Goal: Task Accomplishment & Management: Complete application form

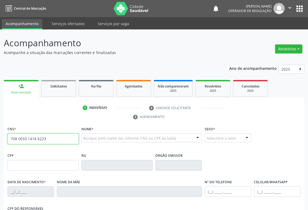
type input "708 0033 1418 6223"
type input "2003001565"
type input "[DATE]"
type input "SN"
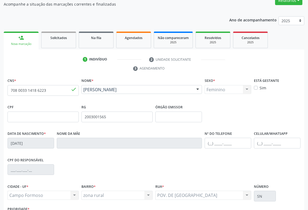
scroll to position [89, 0]
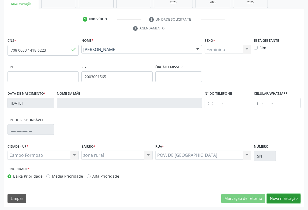
click at [274, 198] on button "Nova marcação" at bounding box center [284, 198] width 34 height 9
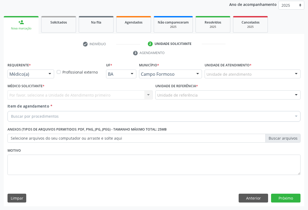
scroll to position [64, 0]
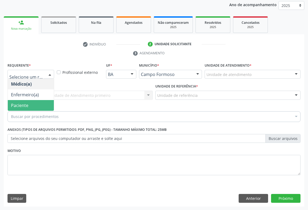
click at [18, 104] on span "Paciente" at bounding box center [19, 106] width 17 height 6
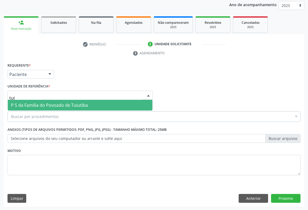
type input "tuiu"
click at [54, 105] on span "P S da Familia do Povoado de Tuiutiba" at bounding box center [49, 105] width 77 height 6
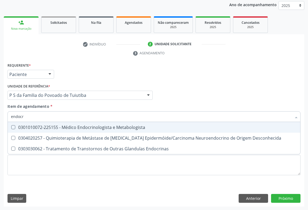
type input "endocri"
click at [68, 123] on span "0301010072-225155 - Médico Endocrinologista e Metabologista" at bounding box center [154, 127] width 292 height 11
checkbox Metabologista "true"
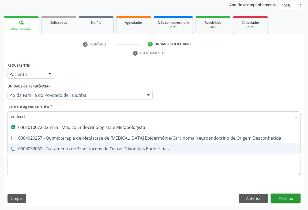
click at [286, 200] on div "Requerente * Paciente Médico(a) Enfermeiro(a) Paciente Nenhum resultado encontr…" at bounding box center [154, 134] width 300 height 145
checkbox Desconhecida "true"
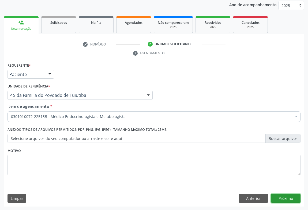
click at [281, 201] on button "Próximo" at bounding box center [285, 198] width 29 height 9
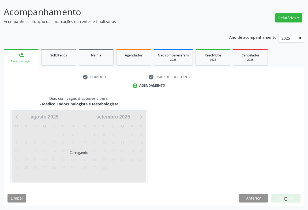
scroll to position [31, 0]
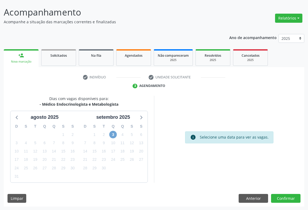
click at [114, 134] on span "3" at bounding box center [112, 134] width 7 height 7
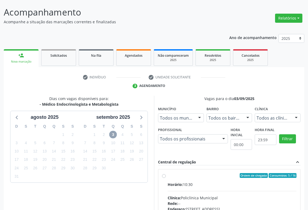
scroll to position [79, 0]
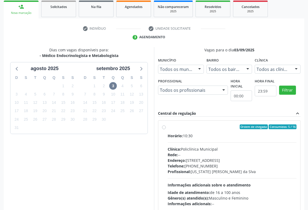
click at [168, 128] on label "Ordem de chegada Consumidos: 5 / 16 Horário: 10:30 Clínica: Policlínica Municip…" at bounding box center [232, 165] width 129 height 82
click at [164, 128] on input "Ordem de chegada Consumidos: 5 / 16 Horário: 10:30 Clínica: Policlínica Municip…" at bounding box center [164, 126] width 4 height 5
radio input "true"
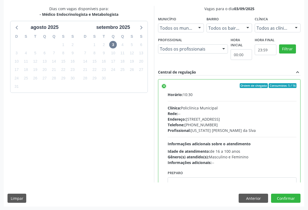
scroll to position [26, 0]
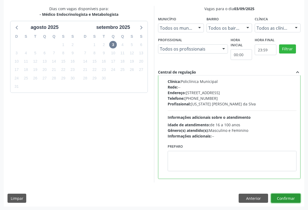
click at [279, 196] on button "Confirmar" at bounding box center [285, 198] width 29 height 9
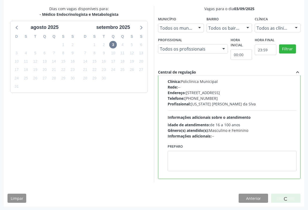
scroll to position [0, 0]
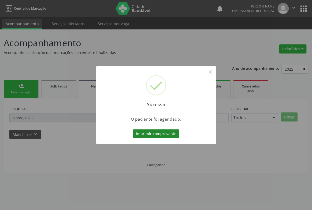
click at [163, 134] on button "Imprimir comprovante" at bounding box center [155, 133] width 47 height 9
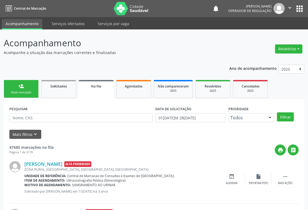
click at [24, 88] on link "person_add Nova marcação" at bounding box center [21, 89] width 35 height 18
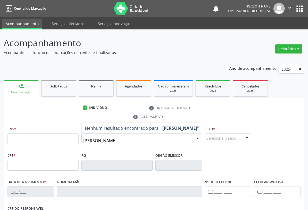
type input "eliane pereira de oliveira"
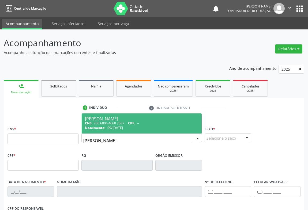
click at [143, 122] on div "CNS: 700 6004 4660 7567 CPF: --" at bounding box center [141, 123] width 113 height 5
type input "700 6004 4660 7567"
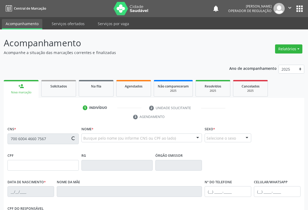
type input "1460591402"
type input "09/05/1975"
type input "(74) 99945-1172"
type input "007.120.345-10"
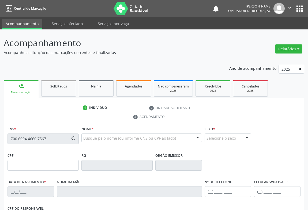
type input "SN"
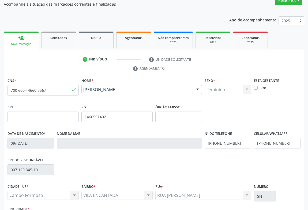
scroll to position [89, 0]
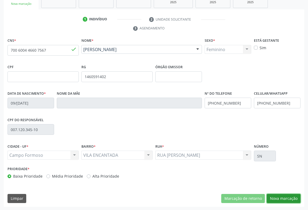
click at [286, 197] on button "Nova marcação" at bounding box center [284, 198] width 34 height 9
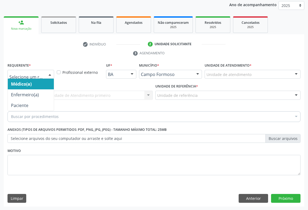
drag, startPoint x: 19, startPoint y: 72, endPoint x: 13, endPoint y: 93, distance: 21.9
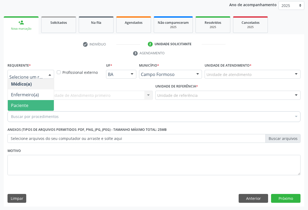
click at [14, 103] on span "Paciente" at bounding box center [19, 106] width 17 height 6
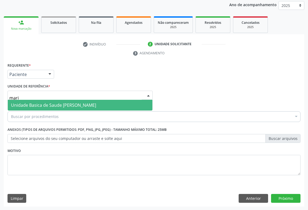
type input "maria"
click at [35, 105] on span "Unidade Basica de Saude [PERSON_NAME]" at bounding box center [53, 105] width 85 height 6
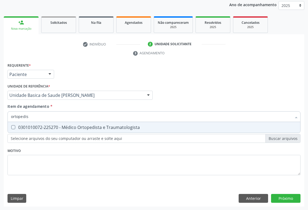
type input "ortopedist"
drag, startPoint x: 72, startPoint y: 126, endPoint x: 0, endPoint y: 160, distance: 80.0
click at [72, 126] on div "0301010072-225270 - Médico Ortopedista e Traumatologista" at bounding box center [154, 127] width 286 height 4
checkbox Traumatologista "true"
click at [278, 196] on div "Requerente * Paciente Médico(a) Enfermeiro(a) Paciente Nenhum resultado encontr…" at bounding box center [154, 134] width 300 height 145
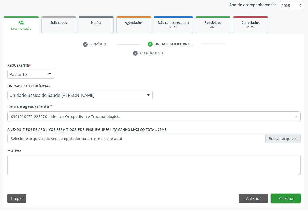
click at [282, 198] on button "Próximo" at bounding box center [285, 198] width 29 height 9
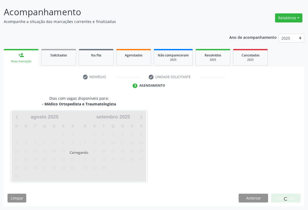
scroll to position [31, 0]
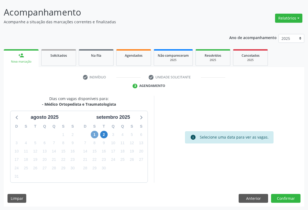
click at [93, 134] on span "1" at bounding box center [94, 134] width 7 height 7
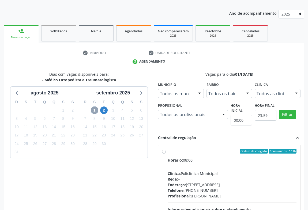
scroll to position [79, 0]
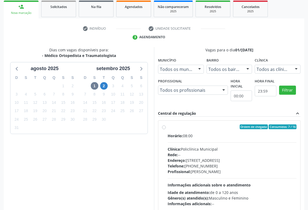
click at [168, 127] on label "Ordem de chegada Consumidos: 7 / 16 Horário: 08:00 Clínica: Policlínica Municip…" at bounding box center [232, 165] width 129 height 82
click at [164, 127] on input "Ordem de chegada Consumidos: 7 / 16 Horário: 08:00 Clínica: Policlínica Municip…" at bounding box center [164, 126] width 4 height 5
radio input "true"
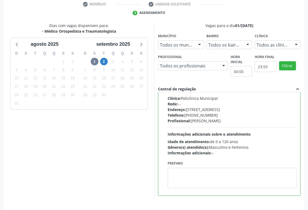
scroll to position [121, 0]
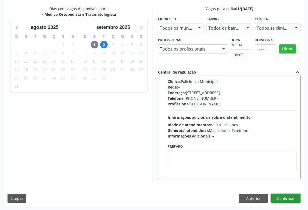
click at [277, 198] on button "Confirmar" at bounding box center [285, 198] width 29 height 9
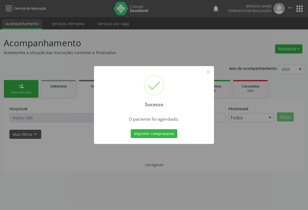
scroll to position [0, 0]
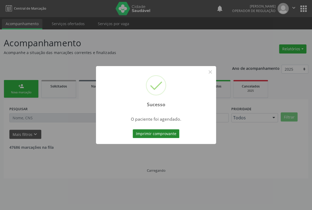
click at [157, 135] on button "Imprimir comprovante" at bounding box center [155, 133] width 47 height 9
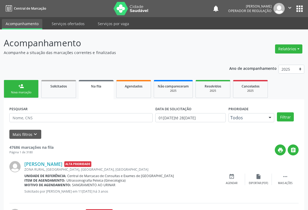
click at [16, 90] on link "person_add Nova marcação" at bounding box center [21, 89] width 35 height 18
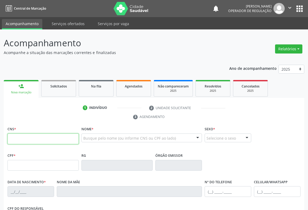
click at [44, 135] on input "text" at bounding box center [42, 139] width 71 height 11
type input "702 4095 7601 5321"
type input "2026915601"
type input "14/10/1948"
type input "(74) 99942-0516"
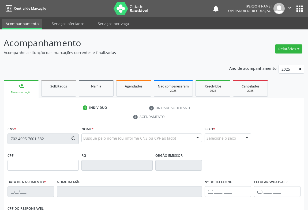
type input "(74) 99942-0516"
type input "461.074.288-87"
type input "S/N"
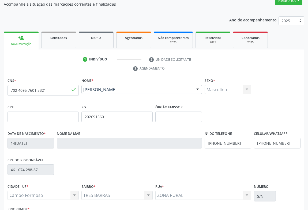
scroll to position [89, 0]
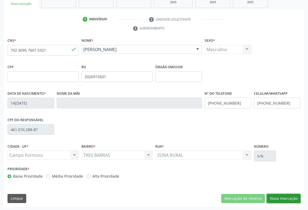
click at [283, 200] on button "Nova marcação" at bounding box center [284, 198] width 34 height 9
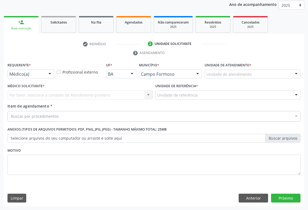
scroll to position [64, 0]
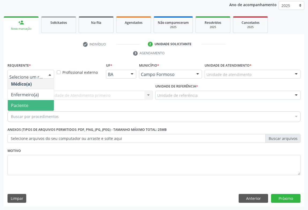
click at [12, 105] on span "Paciente" at bounding box center [19, 106] width 17 height 6
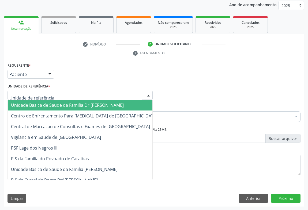
click at [18, 106] on span "Unidade Basica de Saude da Familia Dr [PERSON_NAME]" at bounding box center [67, 105] width 113 height 6
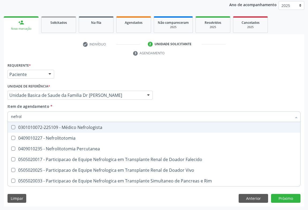
type input "nefrolo"
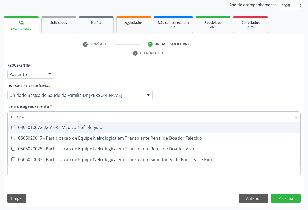
click at [29, 126] on div "0301010072-225109 - Médico Nefrologista" at bounding box center [154, 127] width 286 height 4
checkbox Nefrologista "true"
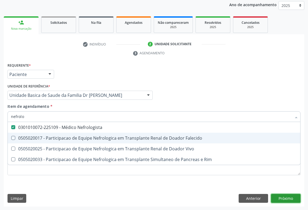
drag, startPoint x: 286, startPoint y: 201, endPoint x: 283, endPoint y: 199, distance: 3.8
click at [285, 201] on div "Requerente * Paciente Médico(a) Enfermeiro(a) Paciente Nenhum resultado encontr…" at bounding box center [154, 134] width 300 height 145
checkbox Falecido "true"
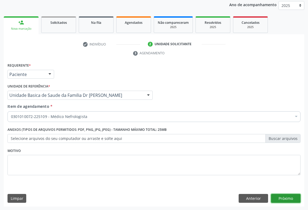
click at [289, 196] on button "Próximo" at bounding box center [285, 198] width 29 height 9
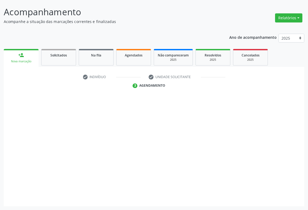
scroll to position [31, 0]
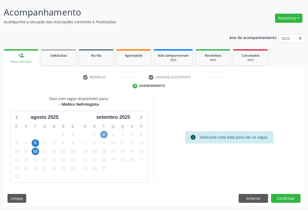
click at [104, 134] on span "2" at bounding box center [103, 134] width 7 height 7
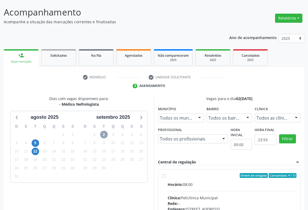
scroll to position [55, 0]
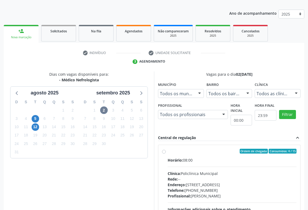
click at [168, 151] on label "Ordem de chegada Consumidos: 4 / 15 Horário: 08:00 Clínica: Policlínica Municip…" at bounding box center [232, 190] width 129 height 82
click at [164, 151] on input "Ordem de chegada Consumidos: 4 / 15 Horário: 08:00 Clínica: Policlínica Municip…" at bounding box center [164, 151] width 4 height 5
radio input "true"
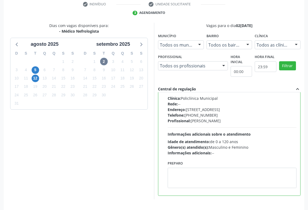
scroll to position [121, 0]
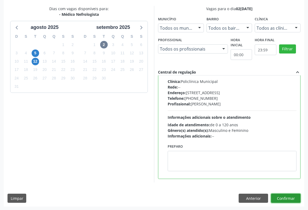
click at [287, 196] on button "Confirmar" at bounding box center [285, 198] width 29 height 9
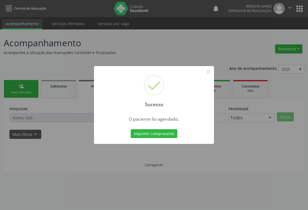
scroll to position [0, 0]
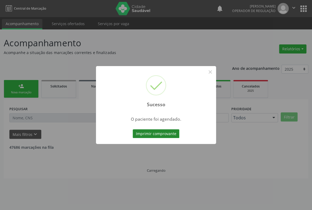
click at [162, 132] on button "Imprimir comprovante" at bounding box center [155, 133] width 47 height 9
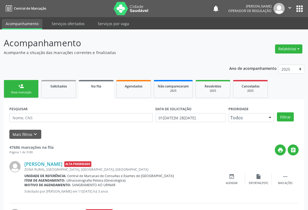
click at [25, 88] on link "person_add Nova marcação" at bounding box center [21, 89] width 35 height 18
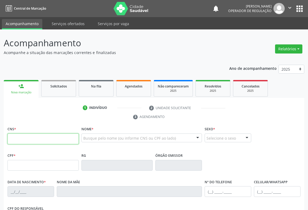
click at [33, 136] on input "text" at bounding box center [42, 139] width 71 height 11
type input "704 3005 5677 2991"
type input "0787960403"
type input "[DATE]"
type input "[PHONE_NUMBER]"
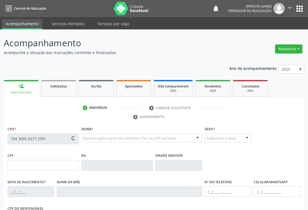
type input "[PHONE_NUMBER]"
type input "029.211.905-40"
type input "S/N"
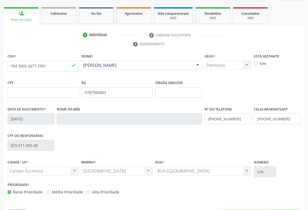
scroll to position [89, 0]
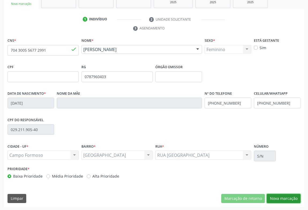
click at [281, 196] on button "Nova marcação" at bounding box center [284, 198] width 34 height 9
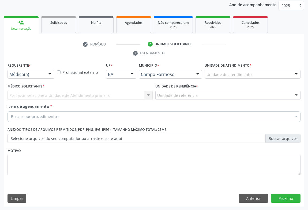
drag, startPoint x: 18, startPoint y: 70, endPoint x: 16, endPoint y: 96, distance: 26.1
click at [18, 70] on div "Médico(a)" at bounding box center [30, 74] width 47 height 9
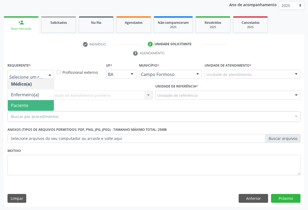
click at [15, 102] on span "Paciente" at bounding box center [31, 105] width 46 height 11
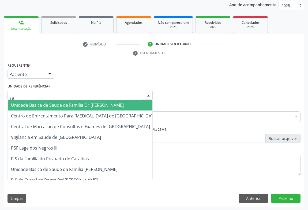
type input "sao"
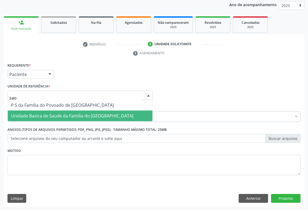
drag, startPoint x: 32, startPoint y: 115, endPoint x: 27, endPoint y: 120, distance: 6.4
click at [32, 115] on span "Unidade Basica de Saude da Familia do [GEOGRAPHIC_DATA]" at bounding box center [72, 116] width 122 height 6
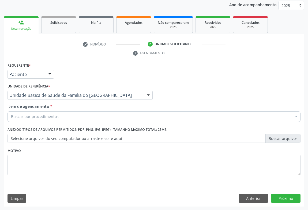
click at [25, 119] on div "Buscar por procedimentos" at bounding box center [153, 116] width 293 height 11
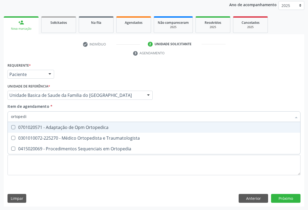
type input "ortopedis"
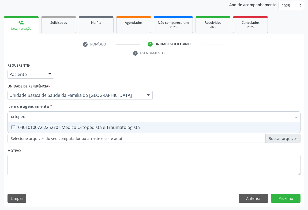
click at [67, 125] on div "0301010072-225270 - Médico Ortopedista e Traumatologista" at bounding box center [154, 127] width 286 height 4
checkbox Traumatologista "true"
click at [276, 198] on div "Requerente * Paciente Médico(a) Enfermeiro(a) Paciente Nenhum resultado encontr…" at bounding box center [154, 134] width 300 height 145
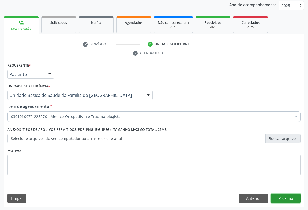
click at [286, 198] on button "Próximo" at bounding box center [285, 198] width 29 height 9
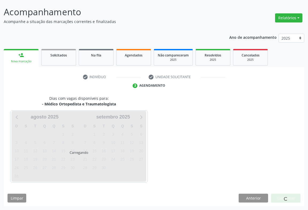
scroll to position [31, 0]
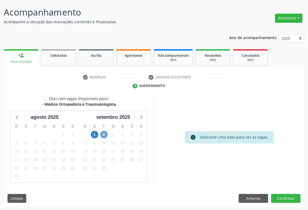
click at [102, 134] on span "2" at bounding box center [103, 134] width 7 height 7
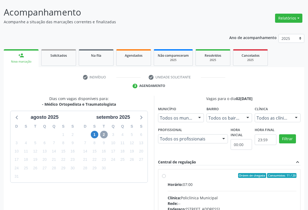
scroll to position [55, 0]
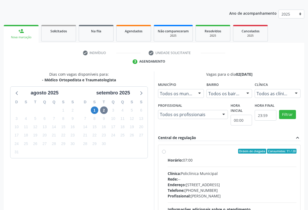
click at [168, 150] on label "Ordem de chegada Consumidos: 11 / 20 Horário: 07:00 Clínica: Policlínica Munici…" at bounding box center [232, 190] width 129 height 82
click at [162, 150] on input "Ordem de chegada Consumidos: 11 / 20 Horário: 07:00 Clínica: Policlínica Munici…" at bounding box center [164, 151] width 4 height 5
radio input "true"
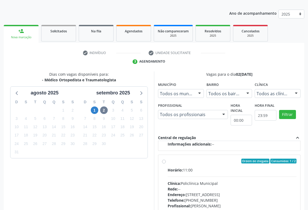
scroll to position [121, 0]
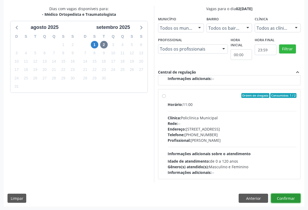
click at [275, 198] on button "Confirmar" at bounding box center [285, 198] width 29 height 9
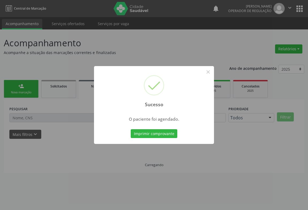
scroll to position [0, 0]
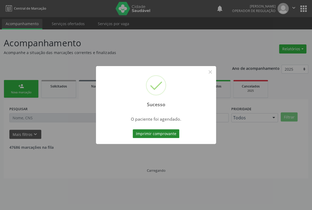
click at [157, 130] on button "Imprimir comprovante" at bounding box center [155, 133] width 47 height 9
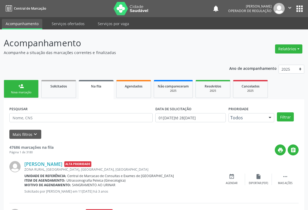
click at [25, 91] on div "Nova marcação" at bounding box center [21, 92] width 27 height 4
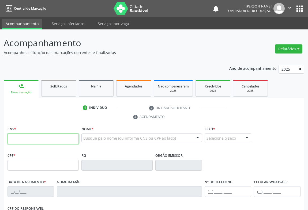
click at [30, 135] on input "text" at bounding box center [42, 139] width 71 height 11
type input "704 3005 5677 2991"
type input "0787960403"
type input "[DATE]"
type input "[PHONE_NUMBER]"
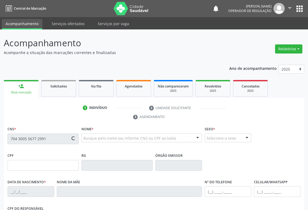
type input "[PHONE_NUMBER]"
type input "029.211.905-40"
type input "S/N"
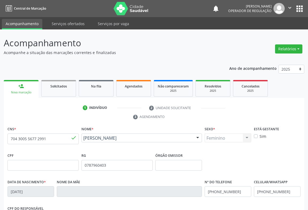
scroll to position [89, 0]
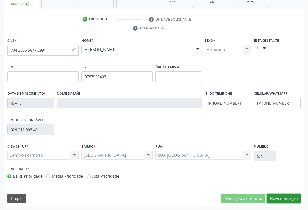
drag, startPoint x: 284, startPoint y: 198, endPoint x: 101, endPoint y: 127, distance: 195.9
click at [283, 198] on button "Nova marcação" at bounding box center [284, 198] width 34 height 9
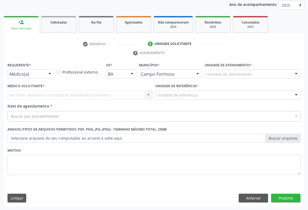
scroll to position [64, 0]
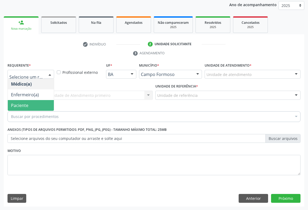
click at [24, 103] on span "Paciente" at bounding box center [19, 106] width 17 height 6
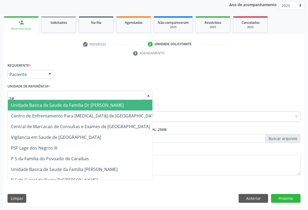
type input "sao"
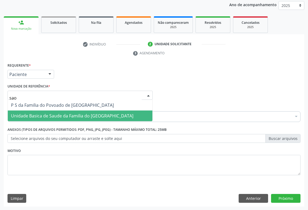
drag, startPoint x: 39, startPoint y: 115, endPoint x: 31, endPoint y: 120, distance: 9.3
click at [39, 115] on span "Unidade Basica de Saude da Familia do [GEOGRAPHIC_DATA]" at bounding box center [72, 116] width 122 height 6
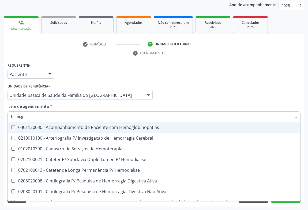
type input "hemogr"
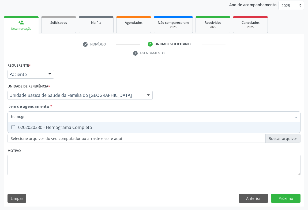
drag, startPoint x: 44, startPoint y: 129, endPoint x: 34, endPoint y: 153, distance: 25.5
click at [44, 130] on span "0202020380 - Hemograma Completo" at bounding box center [154, 127] width 292 height 11
checkbox Completo "true"
type input "hemogr"
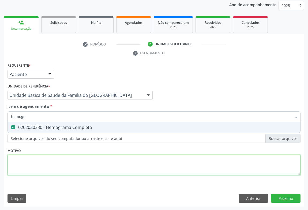
click at [34, 155] on div "Requerente * Paciente Médico(a) Enfermeiro(a) Paciente Nenhum resultado encontr…" at bounding box center [153, 122] width 293 height 121
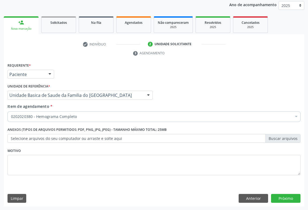
click at [35, 137] on label "Selecione arquivos do seu computador ou arraste e solte aqui" at bounding box center [153, 138] width 293 height 9
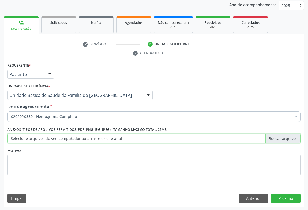
click at [35, 137] on input "Selecione arquivos do seu computador ou arraste e solte aqui" at bounding box center [153, 138] width 293 height 9
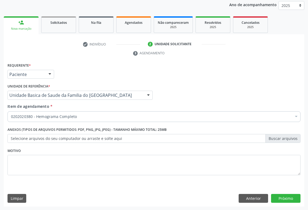
click at [96, 121] on div "0202020380 - Hemograma Completo" at bounding box center [153, 116] width 293 height 11
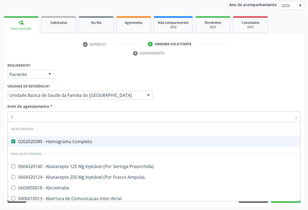
type input "co"
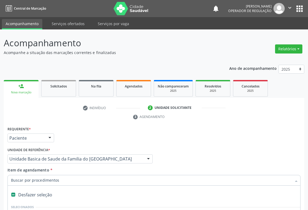
scroll to position [64, 0]
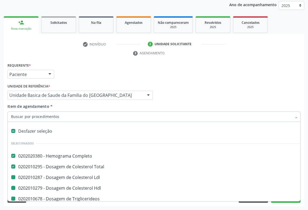
type input "u"
checkbox Ldl "false"
checkbox Hdl "false"
checkbox Triglicerideos "false"
checkbox Ureia "false"
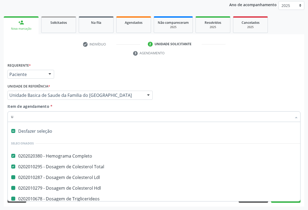
checkbox Creatinina "false"
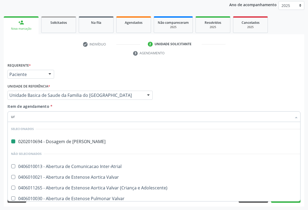
type input "uri"
checkbox Ureia "false"
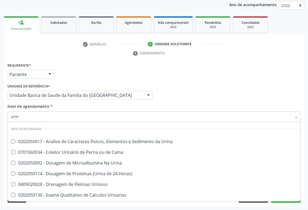
type input "urina"
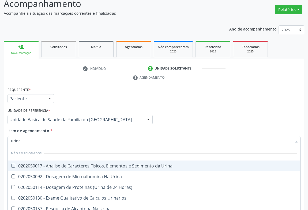
click at [69, 167] on div "0202050017 - Analise de Caracteres Fisicos, Elementos e Sedimento da Urina" at bounding box center [154, 166] width 286 height 4
checkbox Urina "true"
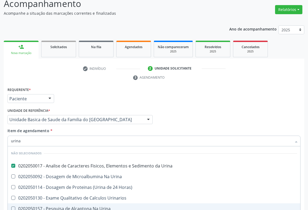
click at [207, 205] on span "0202050157 - Pesquisa de Alcaptona Na Urina" at bounding box center [154, 208] width 292 height 11
checkbox Urina "false"
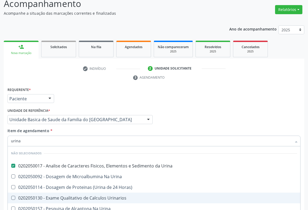
type input "urina"
click at [304, 195] on div "Requerente * Paciente Médico(a) Enfermeiro(a) Paciente Nenhum resultado encontr…" at bounding box center [154, 158] width 300 height 145
checkbox Horas\) "true"
checkbox Urinarios "true"
checkbox Urina "true"
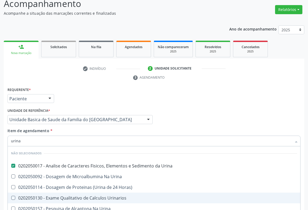
checkbox Urina "true"
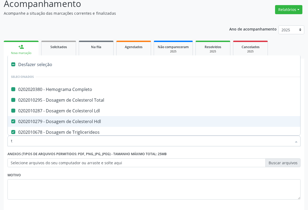
type input "tg"
checkbox Completo "false"
checkbox Ldl "false"
checkbox Total "false"
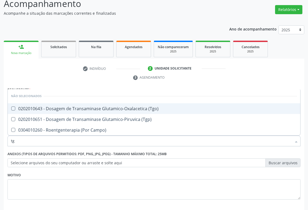
click at [73, 107] on div "0202010643 - Dosagem de Transaminase Glutamico-Oxalacetica (Tgo)" at bounding box center [154, 109] width 286 height 4
checkbox \(Tgo\) "true"
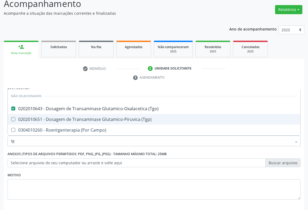
drag, startPoint x: 71, startPoint y: 115, endPoint x: 87, endPoint y: 155, distance: 42.9
click at [71, 115] on span "0202010651 - Dosagem de Transaminase Glutamico-Piruvica (Tgp)" at bounding box center [154, 119] width 292 height 11
checkbox \(Tgp\) "true"
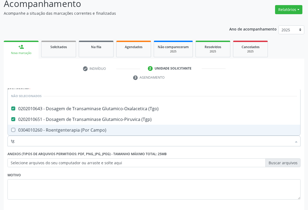
click at [94, 203] on fieldset "Motivo" at bounding box center [153, 187] width 293 height 32
checkbox Campo\) "true"
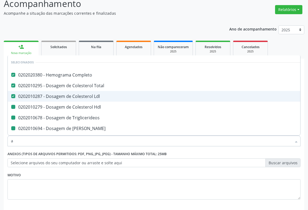
type input "ac"
checkbox Hdl "false"
checkbox Triglicerideos "false"
checkbox Ureia "false"
checkbox Creatinina "false"
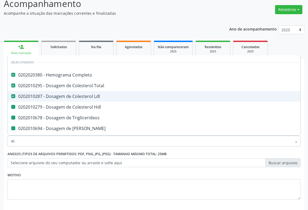
checkbox Urina "false"
checkbox \(Tgo\) "false"
checkbox \(Tgp\) "false"
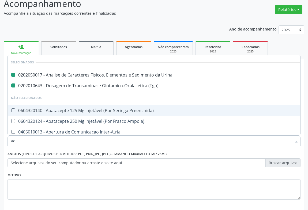
type input "aci"
checkbox Urina "false"
checkbox \(Tgo\) "false"
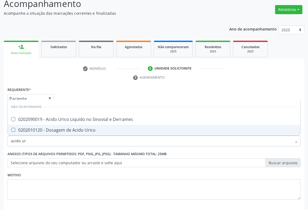
type input "acido uri"
click at [50, 130] on div "0202010120 - Dosagem de Acido Urico" at bounding box center [154, 130] width 286 height 4
checkbox Urico "true"
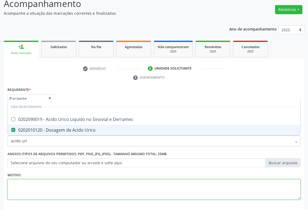
click at [47, 191] on textarea at bounding box center [153, 189] width 293 height 20
checkbox Derrames "true"
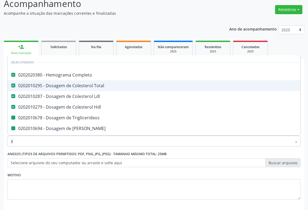
type input "gl"
checkbox Triglicerideos "false"
checkbox Ureia "false"
checkbox Creatinina "false"
checkbox \(Tgo\) "false"
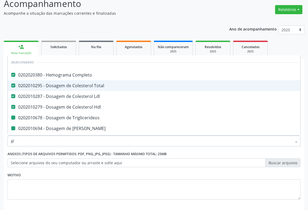
checkbox \(Tgp\) "false"
checkbox Urico "false"
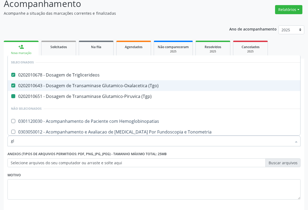
type input "gli"
checkbox \(Tgp\) "false"
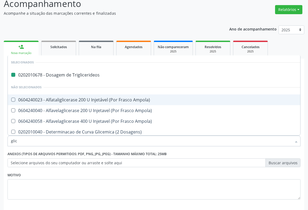
type input "glico"
checkbox Triglicerideos "false"
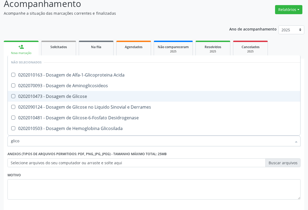
drag, startPoint x: 60, startPoint y: 96, endPoint x: 59, endPoint y: 107, distance: 11.3
click at [60, 96] on div "0202010473 - Dosagem de Glicose" at bounding box center [155, 96] width 289 height 4
checkbox Glicose "true"
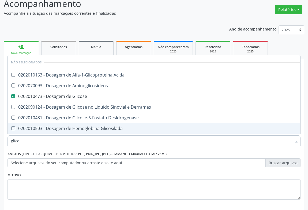
click at [47, 179] on div "Motivo" at bounding box center [153, 185] width 293 height 28
checkbox Acida "true"
checkbox Desidrogenase "true"
checkbox Glicosilada "true"
checkbox Quantitativa "true"
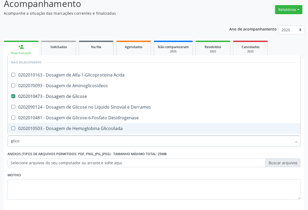
checkbox Urina "true"
checkbox Glicose "true"
checkbox Derrames "true"
checkbox Aminoglicosideos "true"
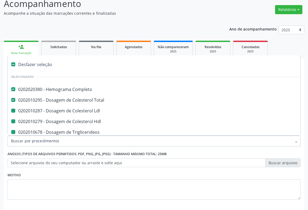
type input "f"
checkbox Ldl "false"
checkbox Triglicerideos "false"
checkbox Ureia "false"
checkbox Creatinina "false"
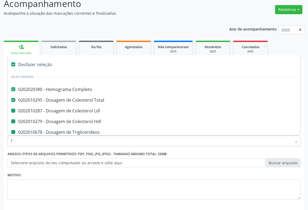
checkbox Urina "false"
checkbox \(Tgo\) "false"
checkbox Hdl "false"
checkbox \(Tgp\) "false"
checkbox Urico "false"
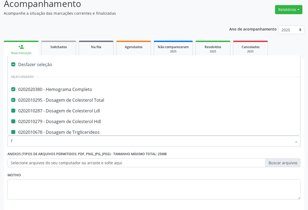
checkbox Glicose "false"
type input "fe"
checkbox Completo "false"
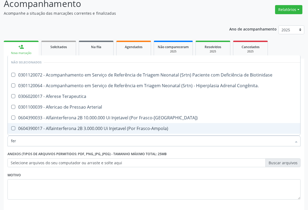
type input "ferr"
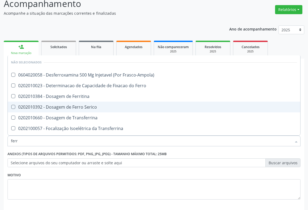
click at [76, 105] on div "0202010392 - Dosagem de Ferro Serico" at bounding box center [154, 107] width 286 height 4
checkbox Serico "true"
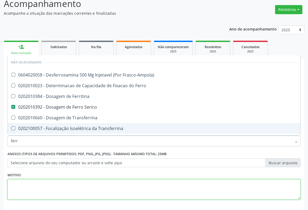
click at [40, 190] on textarea at bounding box center [153, 189] width 293 height 20
checkbox Frasco-Ampola\) "true"
checkbox Ferritina "true"
checkbox Transferrina "true"
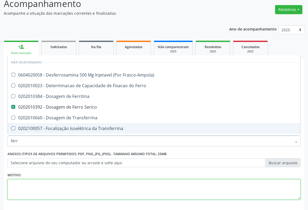
checkbox Ml\) "true"
checkbox \(Nefroplastia\) "true"
checkbox Ferro "true"
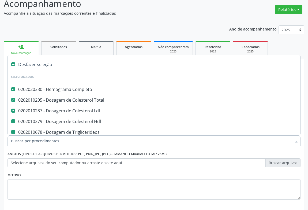
type input "f"
checkbox Triglicerideos "false"
checkbox Ureia "false"
checkbox Creatinina "false"
checkbox Urina "false"
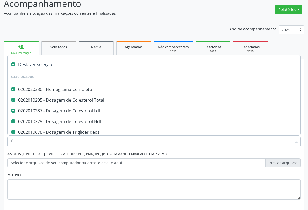
checkbox Hdl "false"
checkbox \(Tgo\) "false"
checkbox \(Tgp\) "false"
checkbox Urico "false"
checkbox Glicose "false"
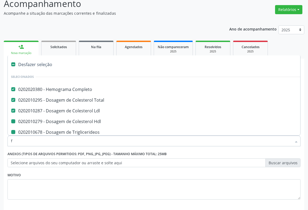
checkbox Serico "false"
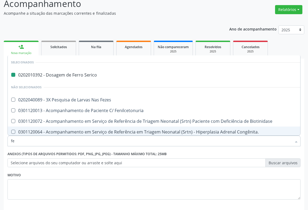
type input "fez"
checkbox Serico "false"
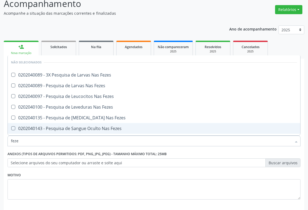
type input "fezes"
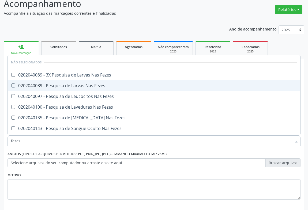
click at [85, 84] on div "0202040089 - Pesquisa de Larvas Nas Fezes" at bounding box center [154, 86] width 286 height 4
checkbox Fezes "true"
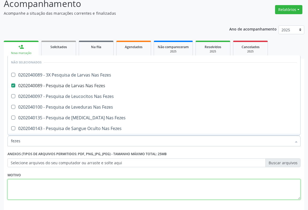
click at [39, 185] on textarea at bounding box center [153, 189] width 293 height 20
checkbox Fezes "true"
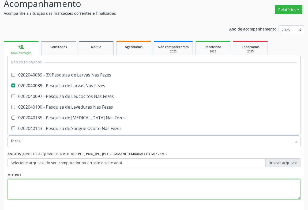
checkbox Fezes "true"
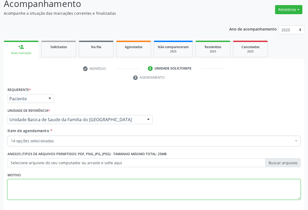
scroll to position [64, 0]
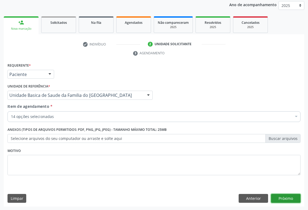
click at [278, 197] on button "Próximo" at bounding box center [285, 198] width 29 height 9
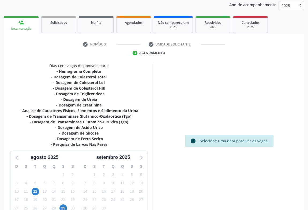
scroll to position [88, 0]
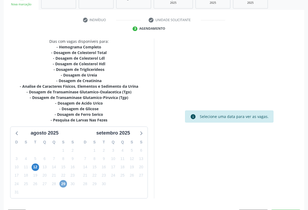
click at [63, 185] on span "29" at bounding box center [62, 183] width 7 height 7
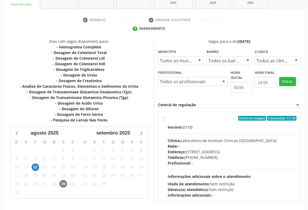
click at [168, 119] on label "Ordem de chegada Consumidos: 11 / 30 Horário: 07:00 Clínica: Laboratorio de Ana…" at bounding box center [232, 157] width 129 height 82
click at [162, 119] on input "Ordem de chegada Consumidos: 11 / 30 Horário: 07:00 Clínica: Laboratorio de Ana…" at bounding box center [164, 118] width 4 height 5
radio input "true"
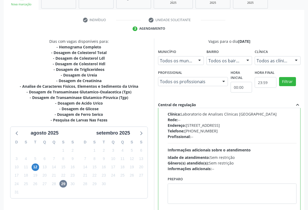
scroll to position [121, 0]
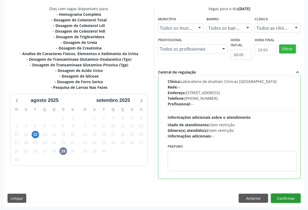
click at [278, 196] on button "Confirmar" at bounding box center [285, 198] width 29 height 9
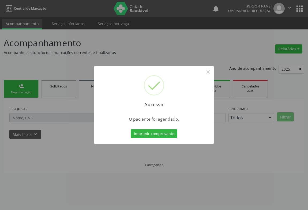
scroll to position [0, 0]
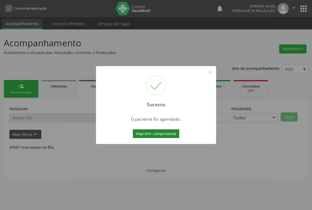
click at [163, 132] on button "Imprimir comprovante" at bounding box center [155, 133] width 47 height 9
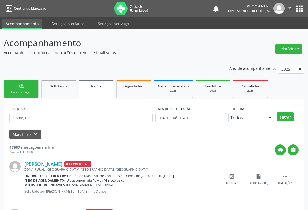
click at [11, 91] on div "Nova marcação" at bounding box center [21, 92] width 27 height 4
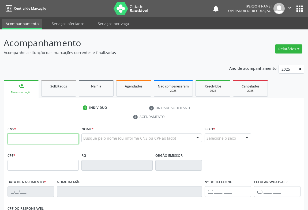
click at [30, 137] on input "text" at bounding box center [42, 139] width 71 height 11
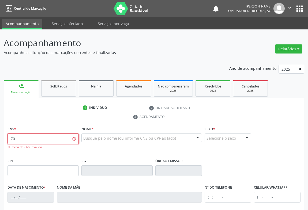
type input "7"
type input "700 7044 5760 8880"
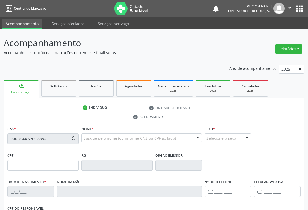
type input "1485183545"
type input "[DATE]"
type input "[PHONE_NUMBER]"
type input "038.222.975-42"
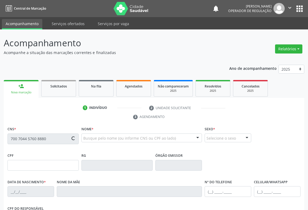
type input "429"
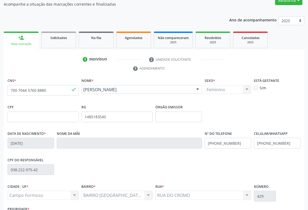
scroll to position [89, 0]
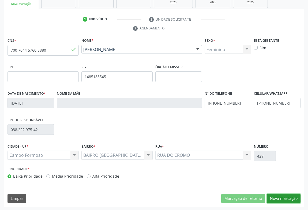
click at [275, 199] on button "Nova marcação" at bounding box center [284, 198] width 34 height 9
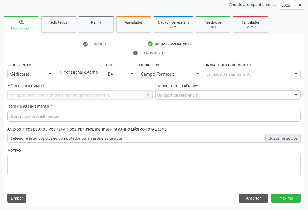
scroll to position [64, 0]
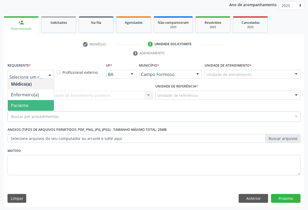
click at [13, 107] on span "Paciente" at bounding box center [19, 106] width 17 height 6
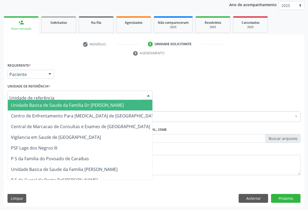
click at [43, 106] on span "Unidade Basica de Saude da Familia Dr [PERSON_NAME]" at bounding box center [67, 105] width 113 height 6
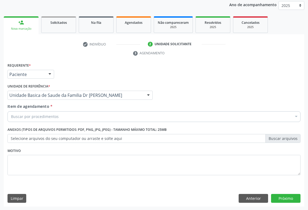
click at [31, 119] on div "Buscar por procedimentos" at bounding box center [153, 116] width 293 height 11
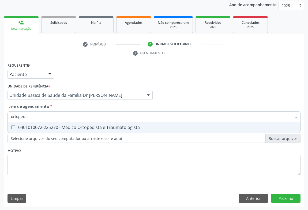
type input "ortopedista"
click at [80, 128] on div "0301010072-225270 - Médico Ortopedista e Traumatologista" at bounding box center [154, 127] width 286 height 4
checkbox Traumatologista "true"
click at [284, 197] on div "Requerente * Paciente Médico(a) Enfermeiro(a) Paciente Nenhum resultado encontr…" at bounding box center [154, 134] width 300 height 145
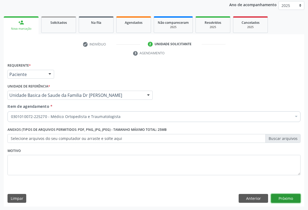
click at [286, 198] on button "Próximo" at bounding box center [285, 198] width 29 height 9
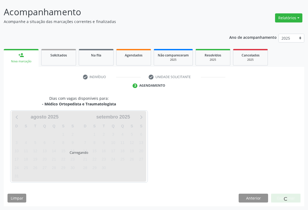
scroll to position [31, 0]
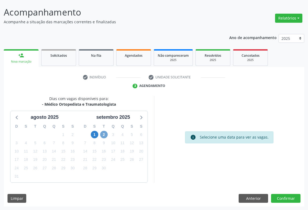
click at [105, 135] on span "2" at bounding box center [103, 134] width 7 height 7
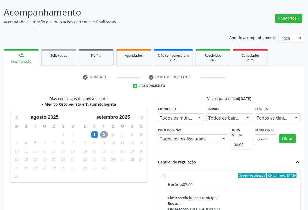
scroll to position [104, 0]
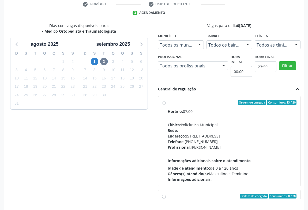
click at [168, 103] on label "Ordem de chegada Consumidos: 13 / 20 Horário: 07:00 Clínica: Policlínica Munici…" at bounding box center [232, 141] width 129 height 82
click at [163, 103] on input "Ordem de chegada Consumidos: 13 / 20 Horário: 07:00 Clínica: Policlínica Munici…" at bounding box center [164, 102] width 4 height 5
radio input "true"
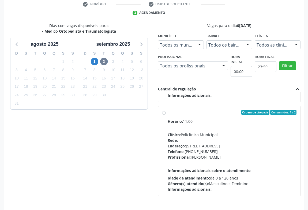
scroll to position [121, 0]
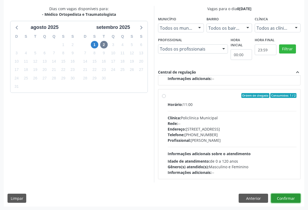
click at [284, 197] on button "Confirmar" at bounding box center [285, 198] width 29 height 9
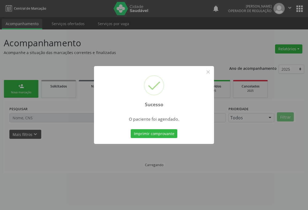
scroll to position [0, 0]
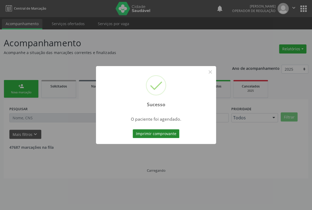
click at [173, 135] on button "Imprimir comprovante" at bounding box center [155, 133] width 47 height 9
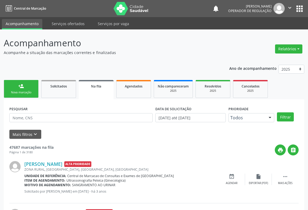
click at [22, 83] on div "person_add" at bounding box center [21, 86] width 6 height 6
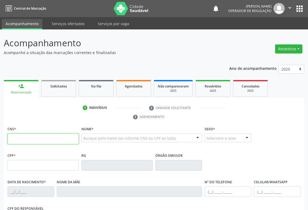
click at [34, 138] on input "text" at bounding box center [42, 139] width 71 height 11
type input "703 2036 3483 3995"
type input "520040958"
type input "[DATE]"
type input "[PHONE_NUMBER]"
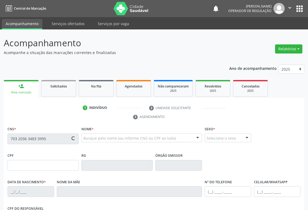
type input "[PHONE_NUMBER]"
type input "S/N"
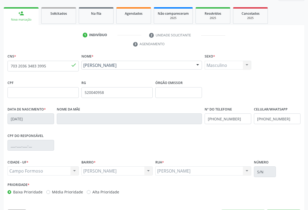
scroll to position [89, 0]
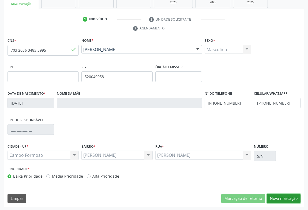
click at [282, 196] on button "Nova marcação" at bounding box center [284, 198] width 34 height 9
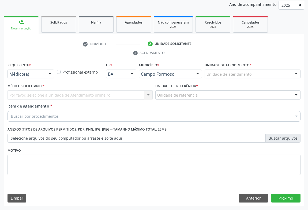
scroll to position [64, 0]
drag, startPoint x: 31, startPoint y: 75, endPoint x: 28, endPoint y: 78, distance: 4.1
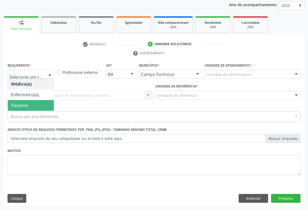
click at [16, 104] on span "Paciente" at bounding box center [19, 106] width 17 height 6
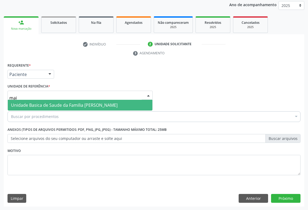
type input "maia"
click at [28, 104] on span "Unidade Basica de Saude da Familia [PERSON_NAME]" at bounding box center [64, 105] width 107 height 6
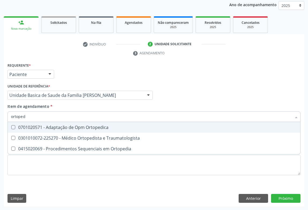
type input "ortopedi"
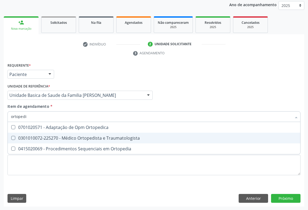
click at [40, 137] on div "0301010072-225270 - Médico Ortopedista e Traumatologista" at bounding box center [154, 138] width 286 height 4
checkbox Traumatologista "true"
click at [279, 199] on div "Requerente * Paciente Médico(a) Enfermeiro(a) Paciente Nenhum resultado encontr…" at bounding box center [154, 134] width 300 height 145
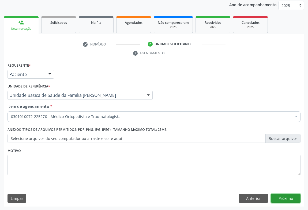
click at [279, 199] on button "Próximo" at bounding box center [285, 198] width 29 height 9
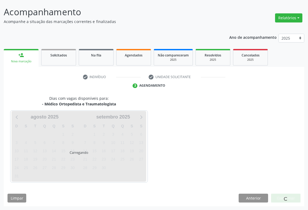
scroll to position [31, 0]
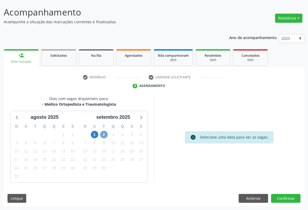
click at [106, 136] on span "2" at bounding box center [103, 134] width 7 height 7
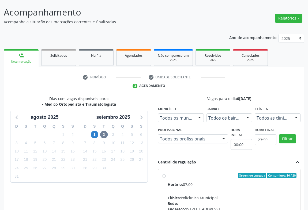
click at [168, 176] on label "Ordem de chegada Consumidos: 14 / 20 Horário: 07:00 Clínica: Policlínica Munici…" at bounding box center [232, 214] width 129 height 82
click at [163, 176] on input "Ordem de chegada Consumidos: 14 / 20 Horário: 07:00 Clínica: Policlínica Munici…" at bounding box center [164, 175] width 4 height 5
radio input "true"
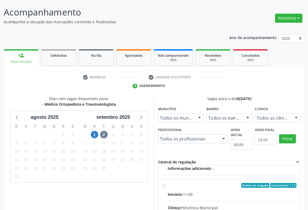
scroll to position [121, 0]
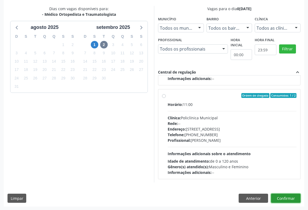
click at [288, 198] on button "Confirmar" at bounding box center [285, 198] width 29 height 9
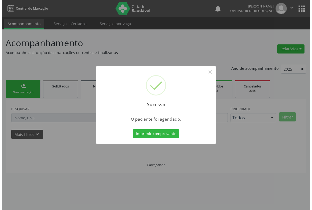
scroll to position [0, 0]
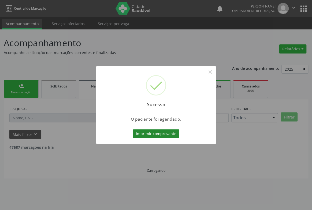
click at [158, 132] on button "Imprimir comprovante" at bounding box center [155, 133] width 47 height 9
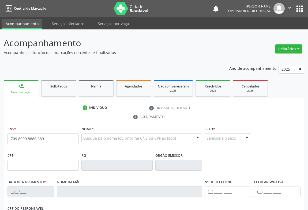
type input "709 8000 8886 6891"
type input "14/04/2025"
type input "S/N"
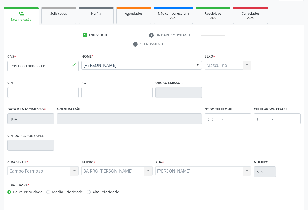
scroll to position [89, 0]
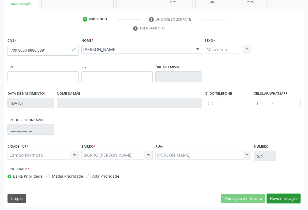
click at [294, 198] on button "Nova marcação" at bounding box center [284, 198] width 34 height 9
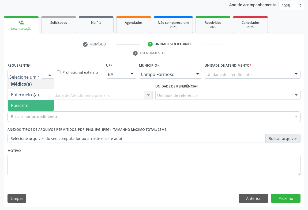
click at [14, 105] on span "Paciente" at bounding box center [19, 106] width 17 height 6
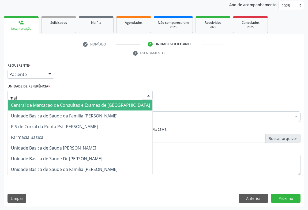
type input "maia"
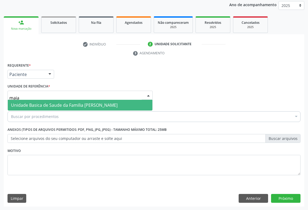
click at [18, 104] on span "Unidade Basica de Saude da Familia [PERSON_NAME]" at bounding box center [64, 105] width 107 height 6
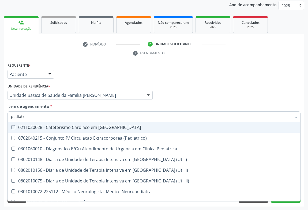
type input "pediatra"
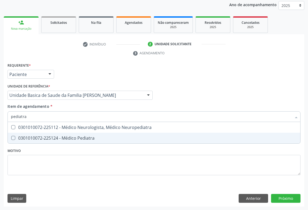
drag, startPoint x: 59, startPoint y: 137, endPoint x: 44, endPoint y: 139, distance: 15.1
click at [52, 138] on div "0301010072-225124 - Médico Pediatra" at bounding box center [154, 138] width 286 height 4
checkbox Pediatra "true"
click at [292, 200] on div "Requerente * Paciente Médico(a) Enfermeiro(a) Paciente Nenhum resultado encontr…" at bounding box center [154, 134] width 300 height 145
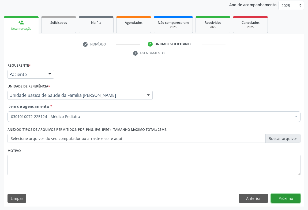
click at [292, 197] on button "Próximo" at bounding box center [285, 198] width 29 height 9
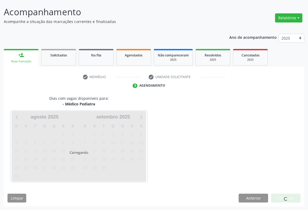
scroll to position [31, 0]
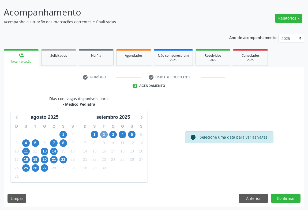
click at [101, 134] on span "2" at bounding box center [103, 134] width 7 height 7
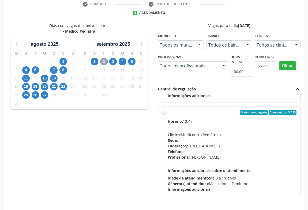
scroll to position [121, 0]
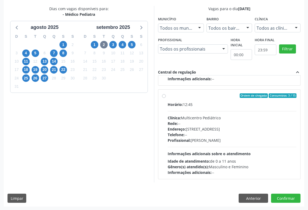
click at [164, 105] on div "Ordem de chegada Consumidos: 3 / 15 Horário: 12:45 Clínica: Multicentro Pediátr…" at bounding box center [229, 134] width 134 height 82
radio input "true"
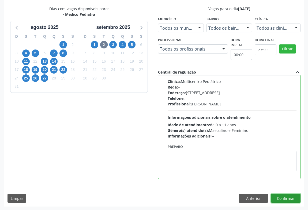
click at [280, 197] on button "Confirmar" at bounding box center [285, 198] width 29 height 9
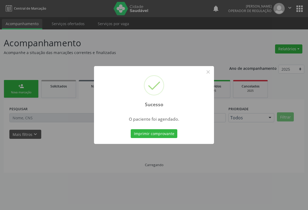
scroll to position [0, 0]
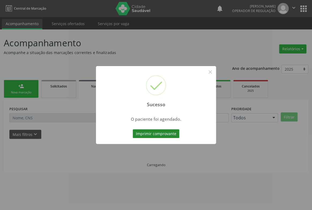
click at [152, 134] on button "Imprimir comprovante" at bounding box center [155, 133] width 47 height 9
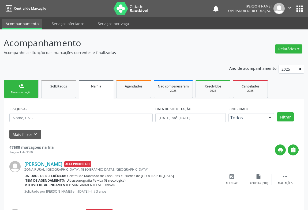
click at [23, 89] on link "person_add Nova marcação" at bounding box center [21, 89] width 35 height 18
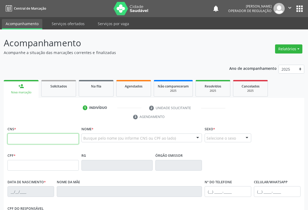
click at [47, 142] on input "text" at bounding box center [42, 139] width 71 height 11
type input "708 0028 5473 5420"
type input "1117602320"
type input "28/06/1980"
type input "(74) 9997-5546"
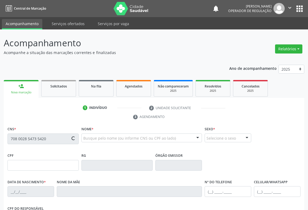
type input "(74) 99125-5474"
type input "000.464.335-62"
type input "SN"
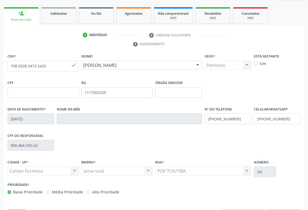
scroll to position [89, 0]
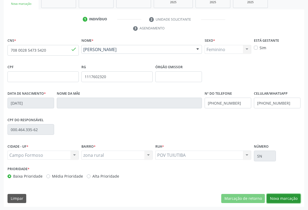
click at [273, 197] on button "Nova marcação" at bounding box center [284, 198] width 34 height 9
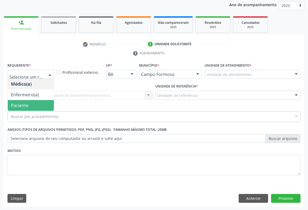
click at [13, 103] on span "Paciente" at bounding box center [19, 106] width 17 height 6
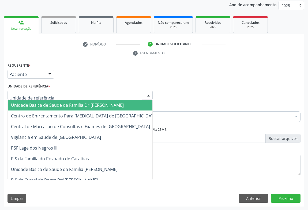
click at [19, 101] on span "Unidade Basica de Saude da Familia Dr [PERSON_NAME]" at bounding box center [84, 105] width 153 height 11
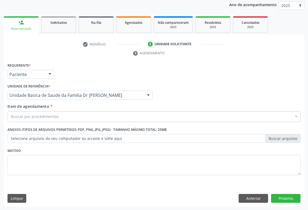
click at [12, 119] on div "Buscar por procedimentos" at bounding box center [153, 116] width 293 height 11
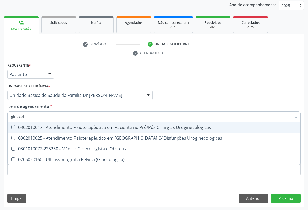
type input "ginecolo"
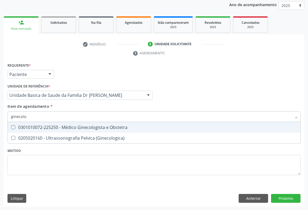
drag, startPoint x: 42, startPoint y: 127, endPoint x: 0, endPoint y: 183, distance: 69.8
click at [41, 128] on div "0301010072-225250 - Médico Ginecologista e Obstetra" at bounding box center [154, 127] width 286 height 4
checkbox Obstetra "true"
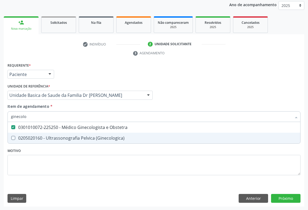
click at [284, 203] on div "Requerente * Paciente Médico(a) Enfermeiro(a) Paciente Nenhum resultado encontr…" at bounding box center [154, 134] width 300 height 145
checkbox \(Ginecologica\) "true"
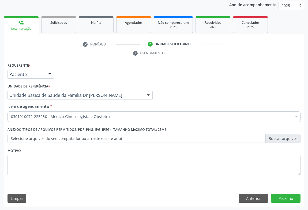
click at [283, 203] on div "Requerente * Paciente Médico(a) Enfermeiro(a) Paciente Nenhum resultado encontr…" at bounding box center [154, 134] width 300 height 145
click at [284, 197] on button "Próximo" at bounding box center [285, 198] width 29 height 9
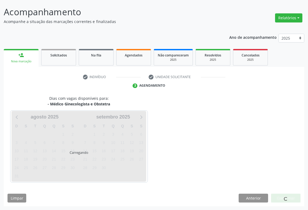
scroll to position [31, 0]
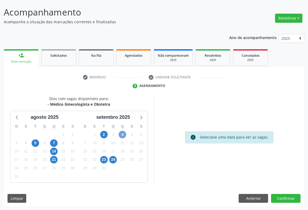
click at [121, 135] on span "4" at bounding box center [122, 134] width 7 height 7
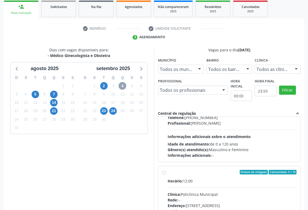
scroll to position [73, 0]
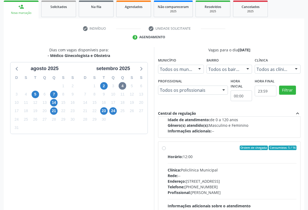
click at [168, 147] on label "Ordem de chegada Consumidos: 5 / 16 Horário: 12:00 Clínica: Policlínica Municip…" at bounding box center [232, 187] width 129 height 82
click at [163, 147] on input "Ordem de chegada Consumidos: 5 / 16 Horário: 12:00 Clínica: Policlínica Municip…" at bounding box center [164, 148] width 4 height 5
radio input "true"
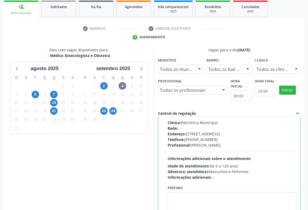
scroll to position [121, 0]
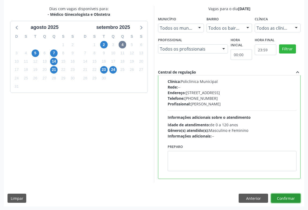
click at [286, 200] on button "Confirmar" at bounding box center [285, 198] width 29 height 9
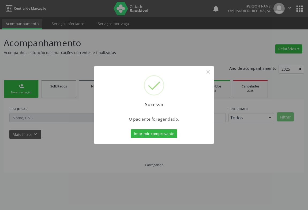
scroll to position [0, 0]
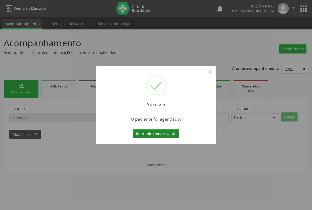
click at [166, 134] on button "Imprimir comprovante" at bounding box center [155, 133] width 47 height 9
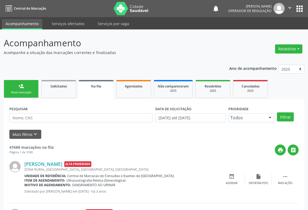
click at [27, 92] on div "Nova marcação" at bounding box center [21, 92] width 27 height 4
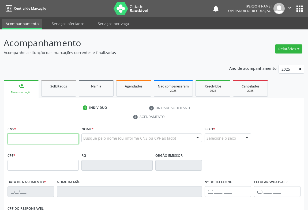
click at [59, 140] on input "text" at bounding box center [42, 139] width 71 height 11
type input "708 0028 5473 5420"
type input "1117602320"
type input "28/06/1980"
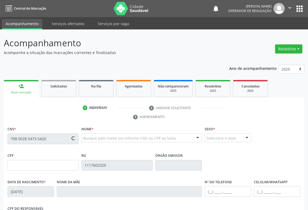
type input "(74) 9997-5546"
type input "(74) 99125-5474"
type input "000.464.335-62"
type input "SN"
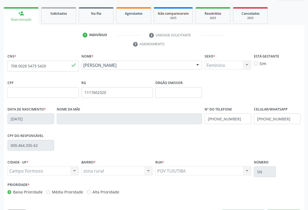
scroll to position [89, 0]
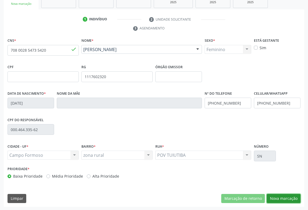
drag, startPoint x: 281, startPoint y: 196, endPoint x: 175, endPoint y: 149, distance: 115.9
click at [279, 195] on button "Nova marcação" at bounding box center [284, 198] width 34 height 9
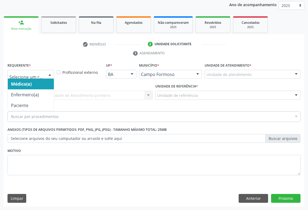
click at [22, 77] on div at bounding box center [30, 74] width 47 height 9
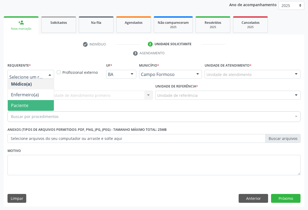
click at [13, 104] on span "Paciente" at bounding box center [19, 106] width 17 height 6
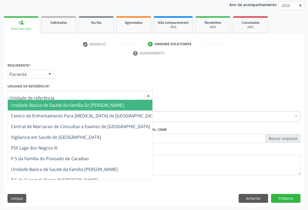
click at [20, 107] on span "Unidade Basica de Saude da Familia Dr [PERSON_NAME]" at bounding box center [84, 105] width 153 height 11
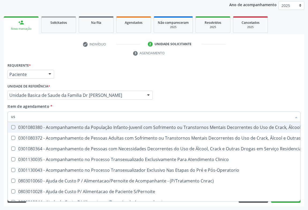
type input "usg"
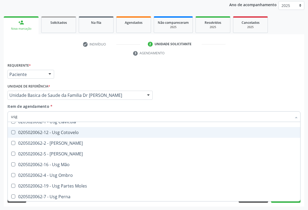
scroll to position [73, 0]
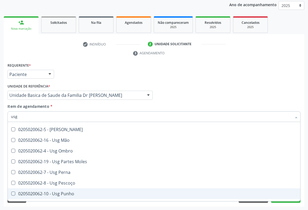
click at [70, 194] on div "0205020062-10 - Usg Punho" at bounding box center [154, 194] width 286 height 4
checkbox Punho "true"
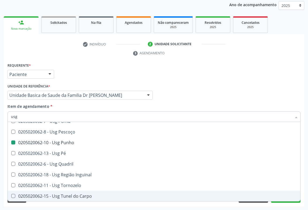
click at [303, 188] on div "Requerente * Paciente Médico(a) Enfermeiro(a) Paciente Nenhum resultado encontr…" at bounding box center [154, 134] width 300 height 145
checkbox Braço "true"
checkbox Punho "false"
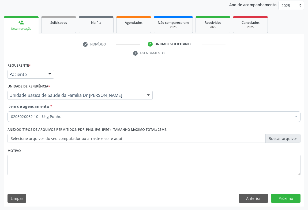
scroll to position [0, 0]
click at [285, 200] on button "Próximo" at bounding box center [285, 198] width 29 height 9
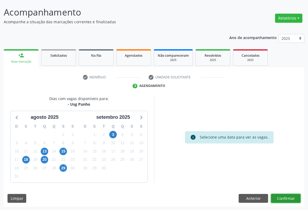
click at [285, 198] on button "Confirmar" at bounding box center [285, 198] width 29 height 9
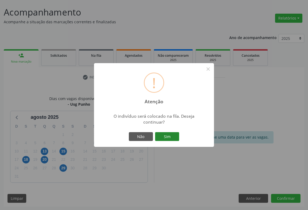
click at [166, 139] on button "Sim" at bounding box center [167, 136] width 24 height 9
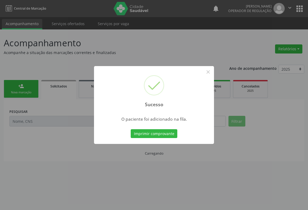
scroll to position [0, 0]
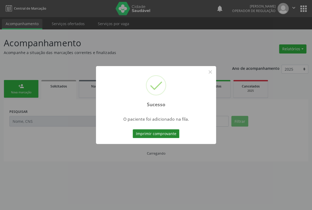
click at [161, 134] on button "Imprimir comprovante" at bounding box center [155, 133] width 47 height 9
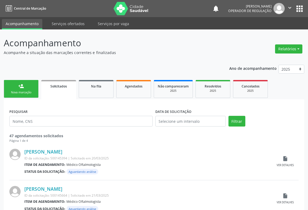
click at [24, 83] on link "person_add Nova marcação" at bounding box center [21, 89] width 35 height 18
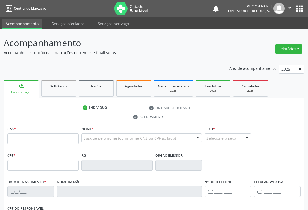
click at [25, 121] on ul "1 Indivíduo 2 Unidade solicitante 3 Agendamento" at bounding box center [154, 113] width 300 height 18
click at [16, 139] on input "text" at bounding box center [42, 139] width 71 height 11
type input "709 8060 3712 8899"
type input "27/03/1954"
type input "99"
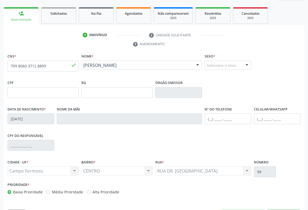
scroll to position [89, 0]
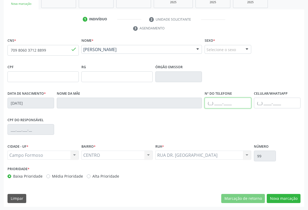
click at [232, 105] on input "text" at bounding box center [228, 103] width 47 height 11
type input "(74) 99198-2801"
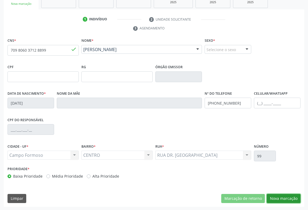
click at [277, 201] on button "Nova marcação" at bounding box center [284, 198] width 34 height 9
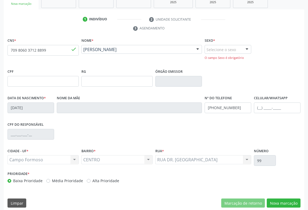
click at [230, 53] on div "Selecione o sexo" at bounding box center [228, 49] width 47 height 9
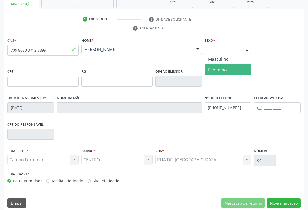
click at [220, 69] on span "Feminino" at bounding box center [217, 70] width 19 height 6
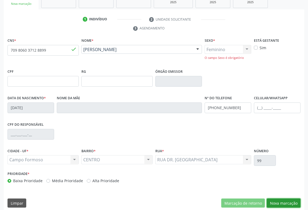
click at [278, 199] on button "Nova marcação" at bounding box center [284, 203] width 34 height 9
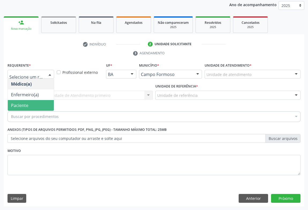
click at [21, 105] on span "Paciente" at bounding box center [19, 106] width 17 height 6
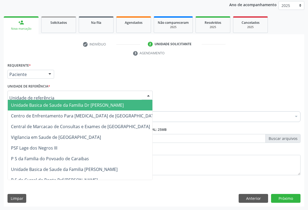
drag, startPoint x: 29, startPoint y: 107, endPoint x: 10, endPoint y: 129, distance: 29.3
click at [29, 107] on span "Unidade Basica de Saude da Familia Dr [PERSON_NAME]" at bounding box center [67, 105] width 113 height 6
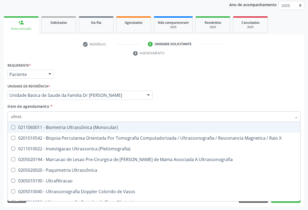
type input "ultrass"
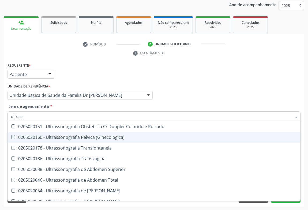
scroll to position [122, 0]
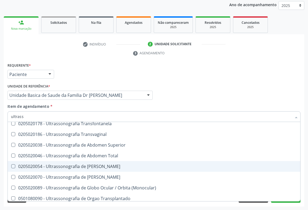
click at [109, 168] on div "0205020054 - Ultrassonografia de [PERSON_NAME]" at bounding box center [154, 166] width 286 height 4
checkbox Urinario "true"
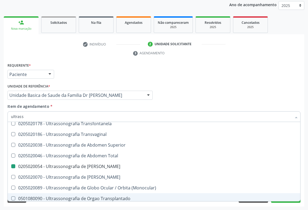
click at [306, 198] on div "Acompanhamento Acompanhe a situação das marcações correntes e finalizadas Relat…" at bounding box center [154, 88] width 308 height 245
checkbox X "true"
checkbox Urinario "false"
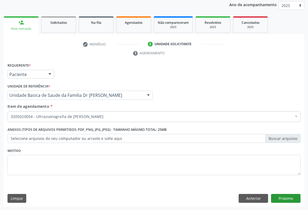
scroll to position [0, 0]
click at [288, 198] on button "Próximo" at bounding box center [285, 198] width 29 height 9
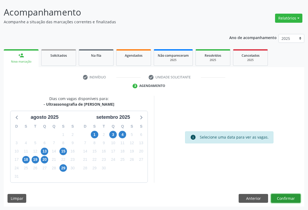
click at [283, 198] on button "Confirmar" at bounding box center [285, 198] width 29 height 9
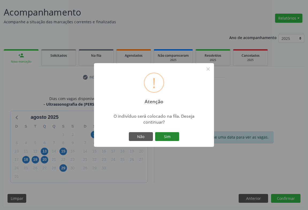
click at [165, 134] on button "Sim" at bounding box center [167, 136] width 24 height 9
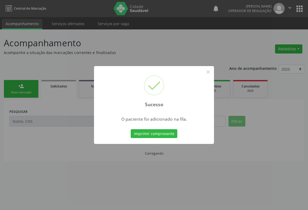
scroll to position [0, 0]
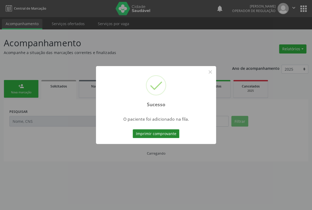
click at [161, 131] on button "Imprimir comprovante" at bounding box center [155, 133] width 47 height 9
